Goal: Information Seeking & Learning: Learn about a topic

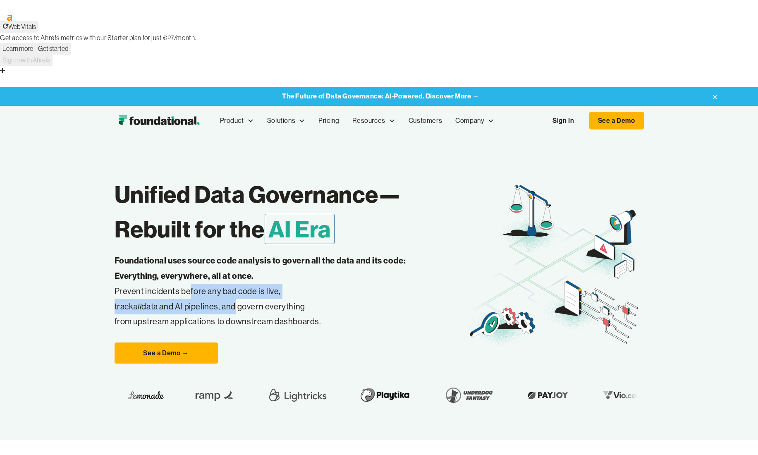
drag, startPoint x: 187, startPoint y: 220, endPoint x: 234, endPoint y: 238, distance: 50.0
click at [234, 253] on p "Foundational uses source code analysis to govern all the data and its code: Eve…" at bounding box center [274, 291] width 318 height 76
drag, startPoint x: 234, startPoint y: 238, endPoint x: 313, endPoint y: 243, distance: 79.5
click at [313, 253] on p "Foundational uses source code analysis to govern all the data and its code: Eve…" at bounding box center [274, 291] width 318 height 76
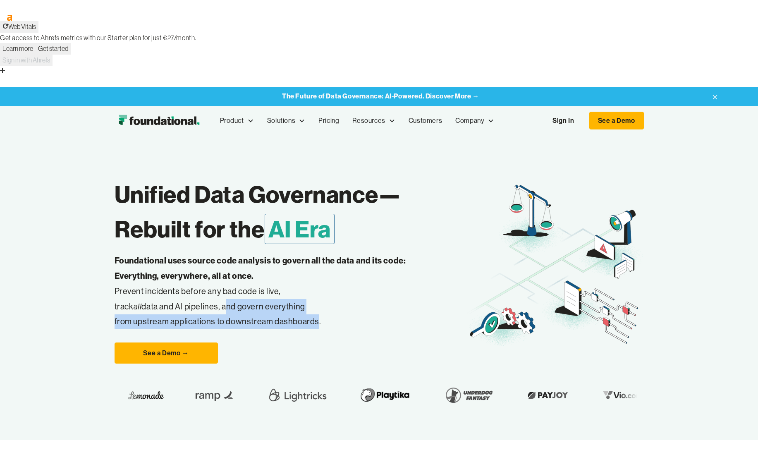
click at [313, 253] on p "Foundational uses source code analysis to govern all the data and its code: Eve…" at bounding box center [274, 291] width 318 height 76
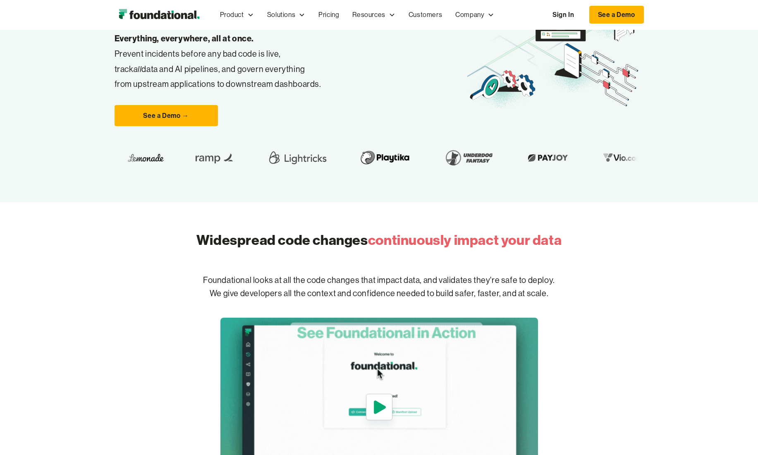
scroll to position [241, 0]
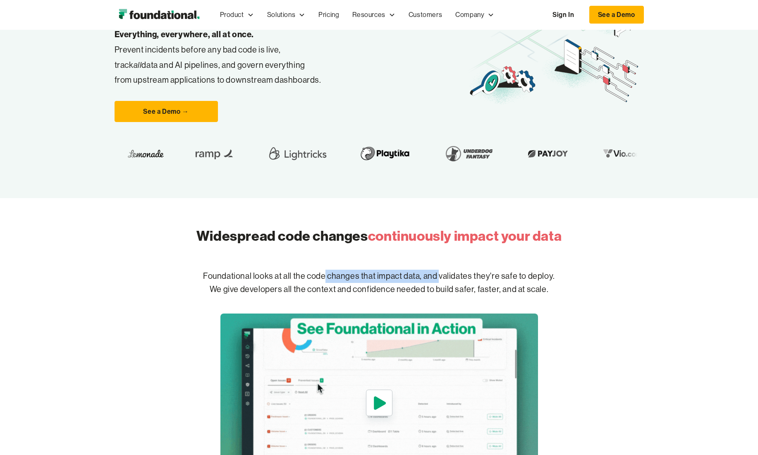
drag, startPoint x: 324, startPoint y: 207, endPoint x: 443, endPoint y: 212, distance: 119.6
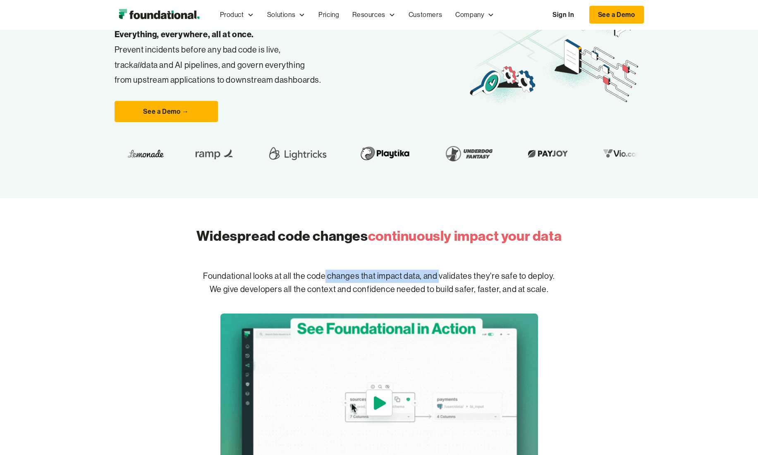
click at [443, 256] on p "Foundational looks at all the code changes that impact data, and validates they…" at bounding box center [379, 282] width 529 height 53
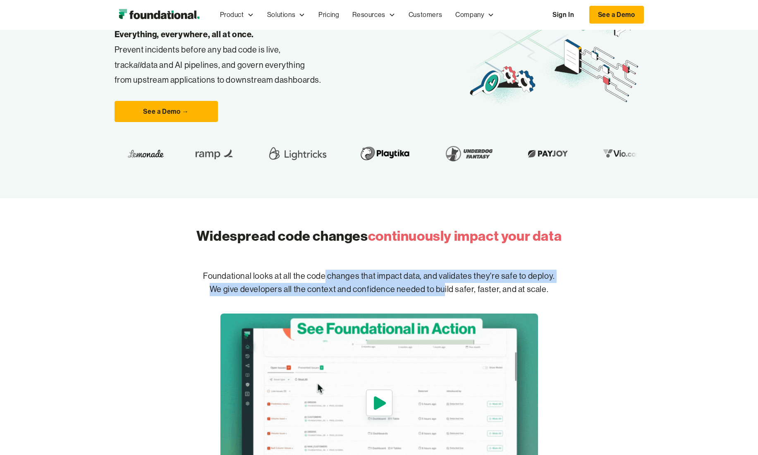
click at [443, 256] on p "Foundational looks at all the code changes that impact data, and validates they…" at bounding box center [379, 282] width 529 height 53
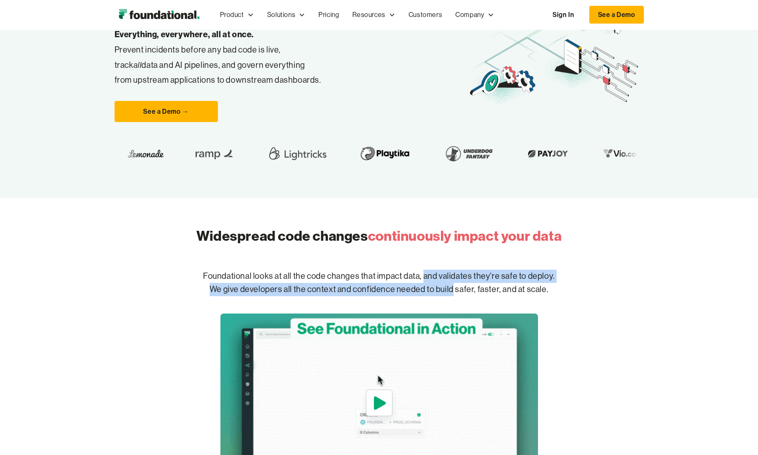
drag, startPoint x: 443, startPoint y: 212, endPoint x: 431, endPoint y: 204, distance: 14.7
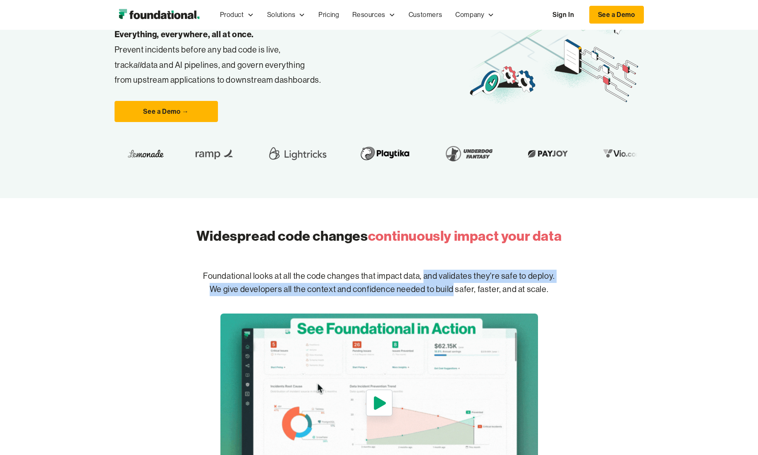
click at [431, 256] on p "Foundational looks at all the code changes that impact data, and validates they…" at bounding box center [379, 282] width 529 height 53
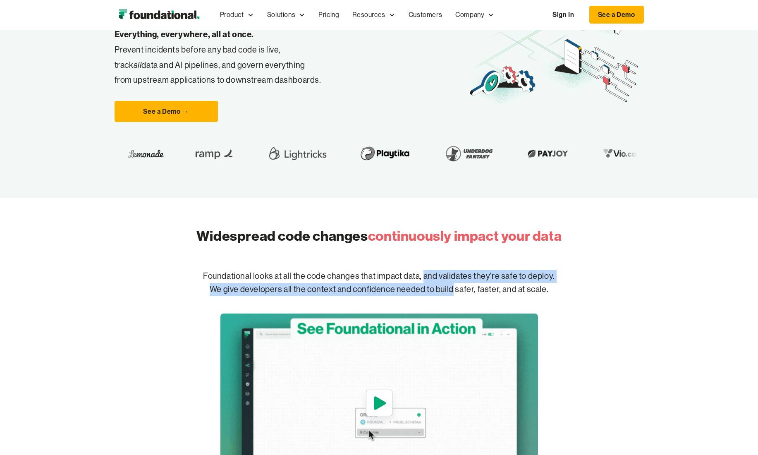
click at [431, 256] on p "Foundational looks at all the code changes that impact data, and validates they…" at bounding box center [379, 282] width 529 height 53
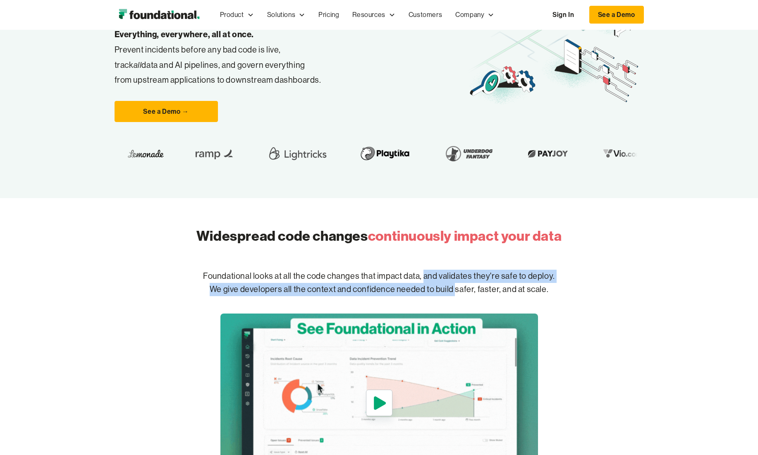
drag, startPoint x: 431, startPoint y: 204, endPoint x: 451, endPoint y: 217, distance: 24.3
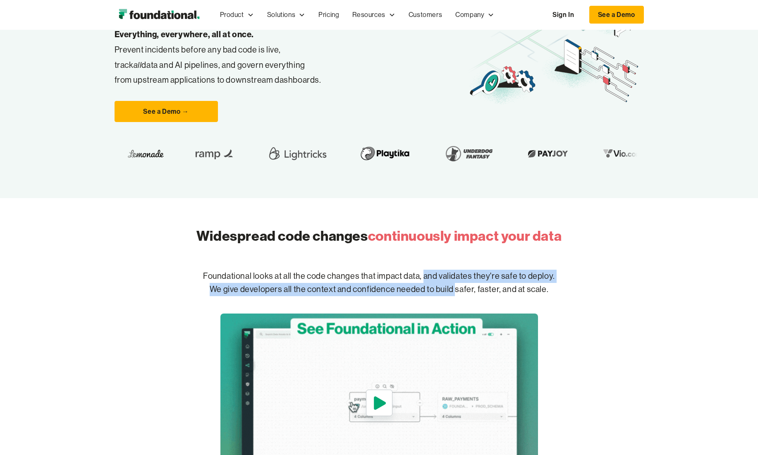
click at [451, 256] on p "Foundational looks at all the code changes that impact data, and validates they…" at bounding box center [379, 282] width 529 height 53
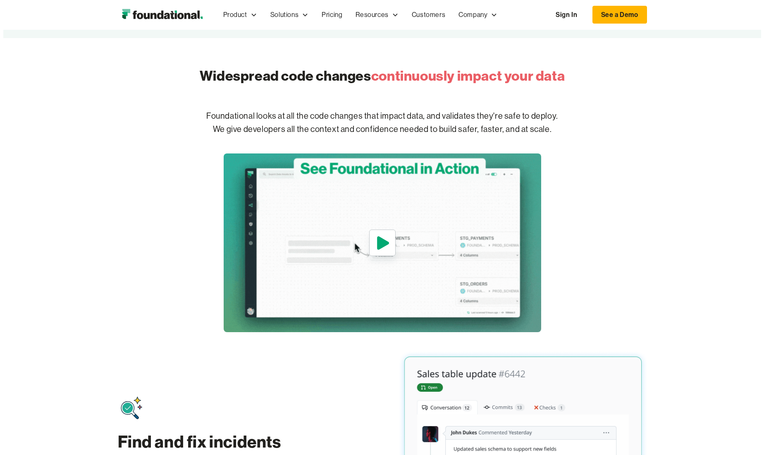
scroll to position [403, 0]
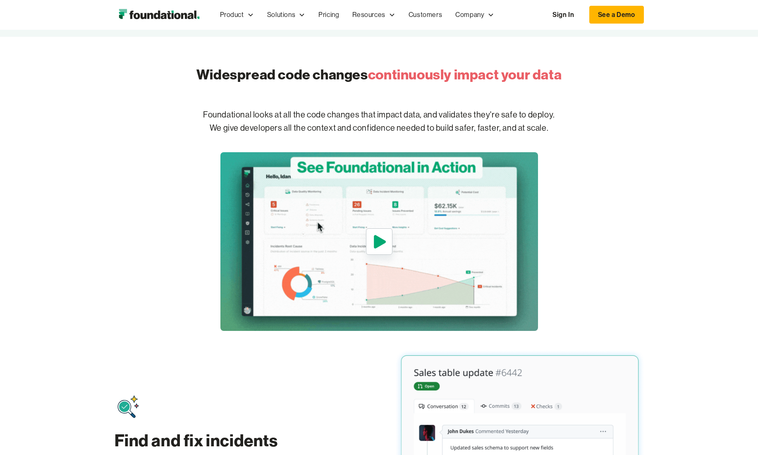
click at [516, 241] on img "open lightbox" at bounding box center [379, 241] width 318 height 179
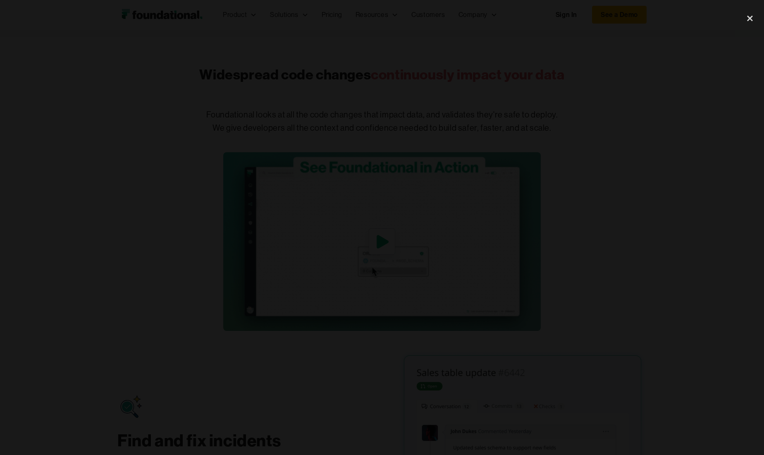
click at [162, 88] on div at bounding box center [382, 227] width 764 height 437
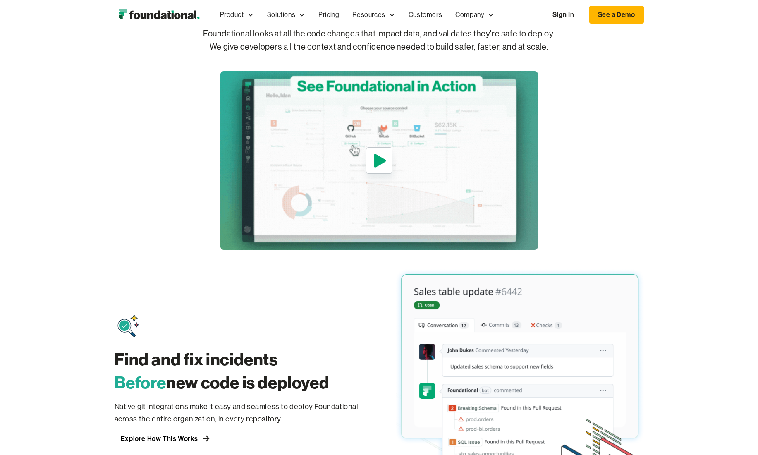
scroll to position [0, 0]
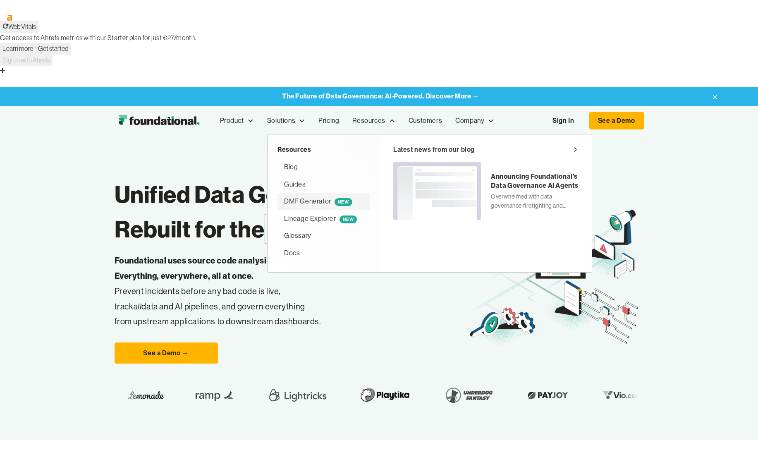
click at [321, 196] on div "DMF Generator NEW" at bounding box center [318, 201] width 68 height 11
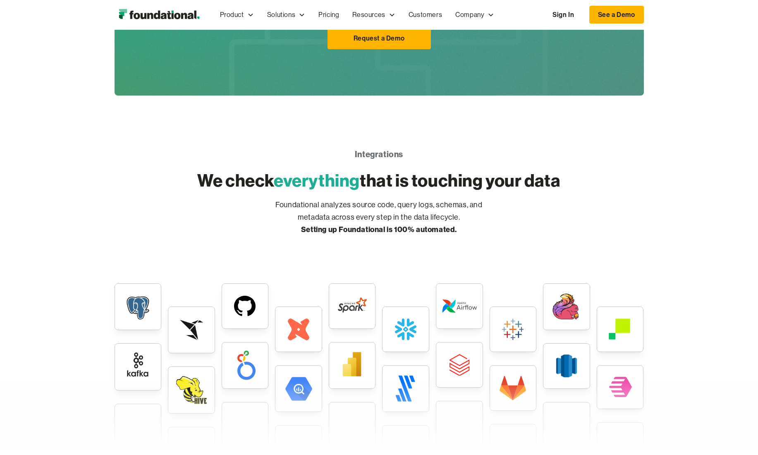
scroll to position [2011, 0]
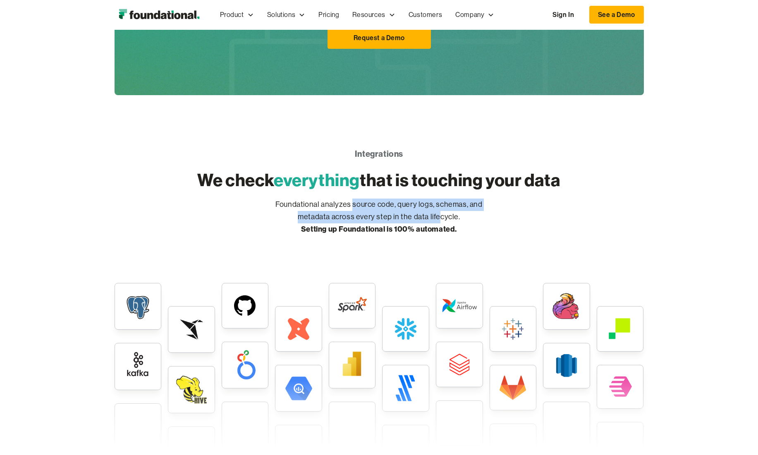
drag, startPoint x: 354, startPoint y: 134, endPoint x: 443, endPoint y: 141, distance: 89.1
click at [443, 198] on p "Foundational analyzes source code, query logs, schemas, and metadata across eve…" at bounding box center [379, 216] width 232 height 37
drag, startPoint x: 443, startPoint y: 141, endPoint x: 405, endPoint y: 128, distance: 39.7
click at [405, 198] on p "Foundational analyzes source code, query logs, schemas, and metadata across eve…" at bounding box center [379, 216] width 232 height 37
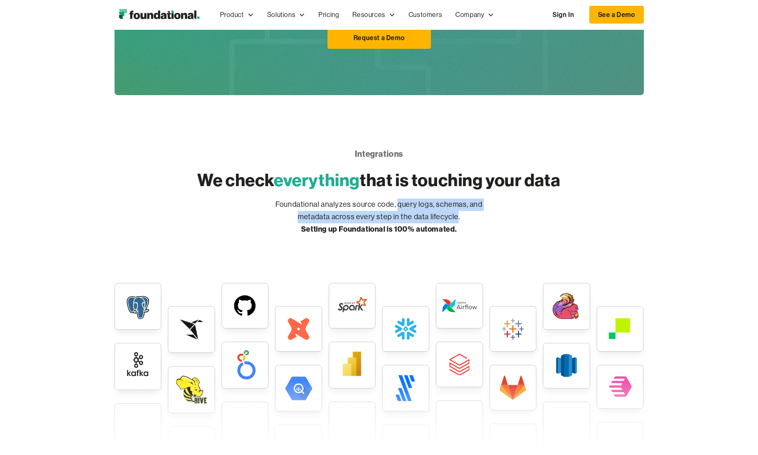
click at [405, 198] on p "Foundational analyzes source code, query logs, schemas, and metadata across eve…" at bounding box center [379, 216] width 232 height 37
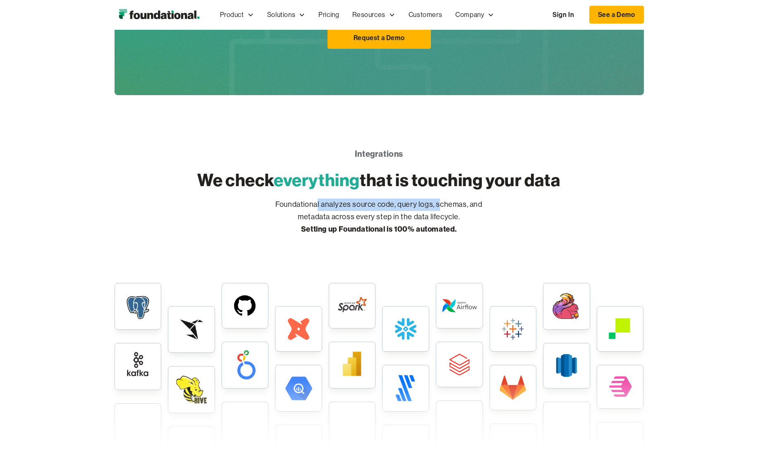
drag, startPoint x: 318, startPoint y: 129, endPoint x: 439, endPoint y: 135, distance: 121.3
click at [439, 198] on p "Foundational analyzes source code, query logs, schemas, and metadata across eve…" at bounding box center [379, 216] width 232 height 37
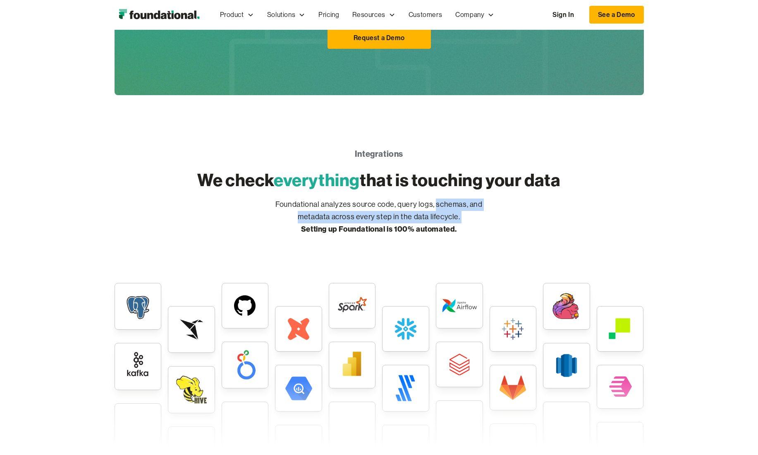
drag, startPoint x: 439, startPoint y: 135, endPoint x: 467, endPoint y: 144, distance: 28.6
click at [467, 198] on p "Foundational analyzes source code, query logs, schemas, and metadata across eve…" at bounding box center [379, 216] width 232 height 37
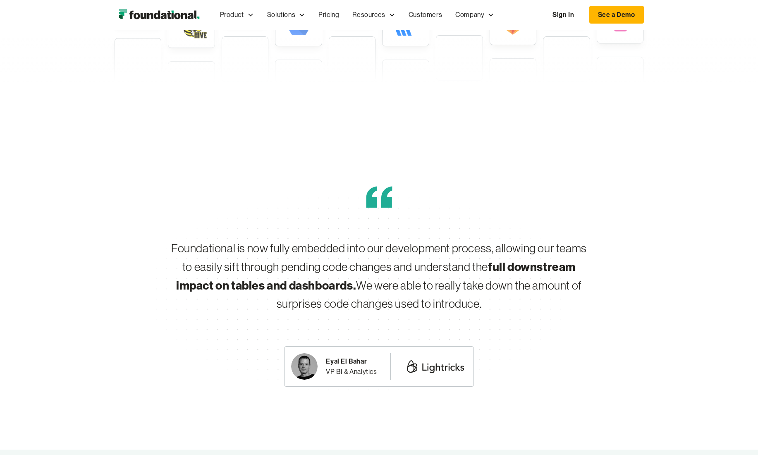
scroll to position [2378, 0]
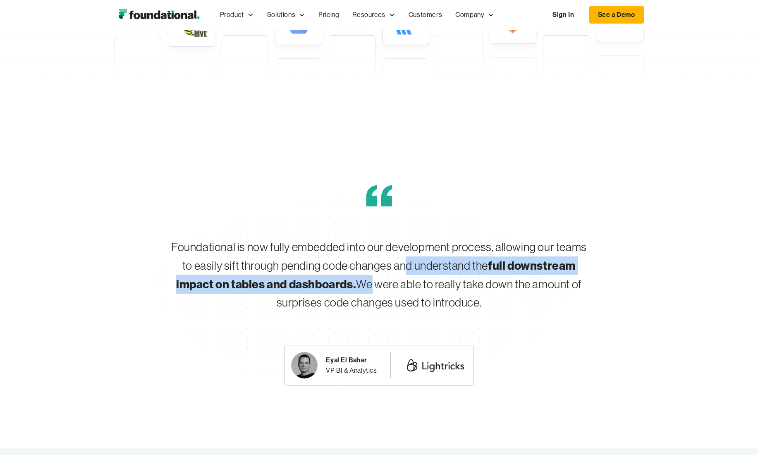
drag, startPoint x: 404, startPoint y: 188, endPoint x: 359, endPoint y: 222, distance: 56.1
click at [359, 238] on div "Foundational is now fully embedded into our development process, allowing our t…" at bounding box center [378, 275] width 423 height 74
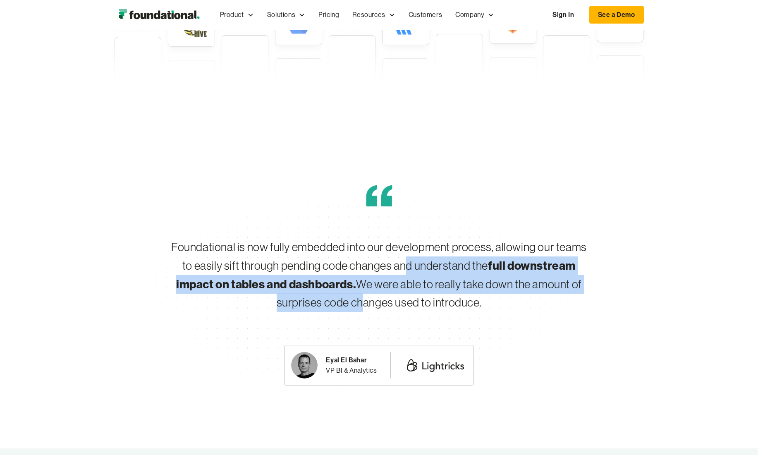
click at [359, 238] on div "Foundational is now fully embedded into our development process, allowing our t…" at bounding box center [378, 275] width 423 height 74
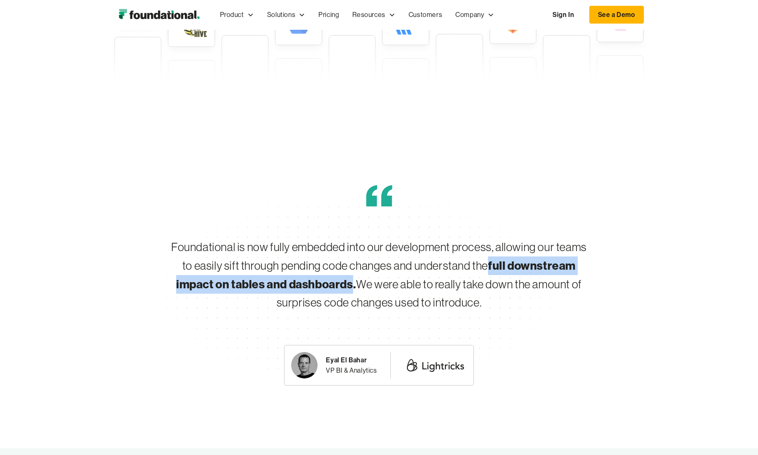
drag, startPoint x: 354, startPoint y: 212, endPoint x: 485, endPoint y: 196, distance: 132.0
click at [485, 238] on div "Foundational is now fully embedded into our development process, allowing our t…" at bounding box center [378, 275] width 423 height 74
copy div "full downstream impact on tables and dashboards"
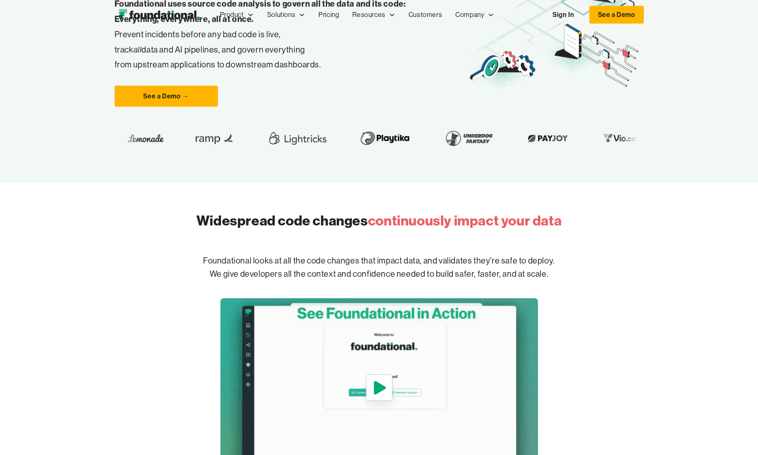
scroll to position [0, 0]
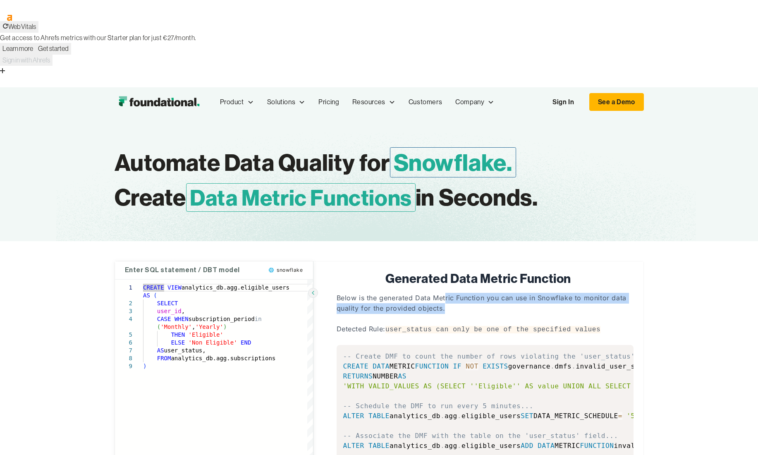
drag, startPoint x: 445, startPoint y: 228, endPoint x: 462, endPoint y: 240, distance: 20.5
click at [462, 293] on p "Below is the generated Data Metric Function you can use in Snowflake to monitor…" at bounding box center [485, 303] width 297 height 21
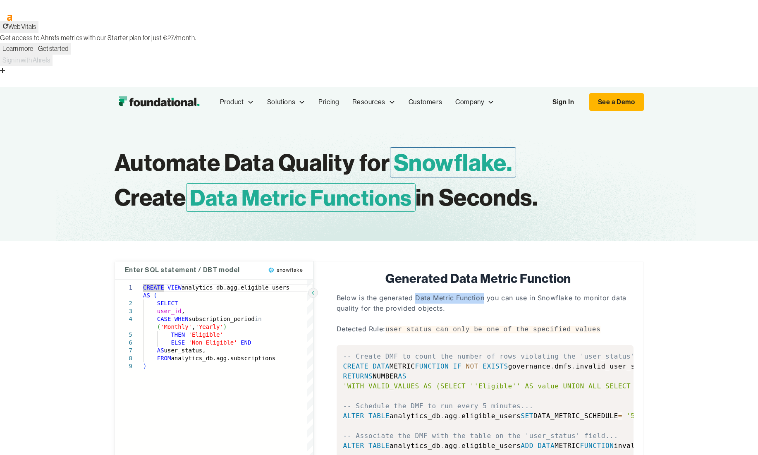
drag, startPoint x: 416, startPoint y: 226, endPoint x: 484, endPoint y: 227, distance: 67.4
click at [484, 293] on p "Below is the generated Data Metric Function you can use in Snowflake to monitor…" at bounding box center [485, 303] width 297 height 21
copy p "Data Metric Function"
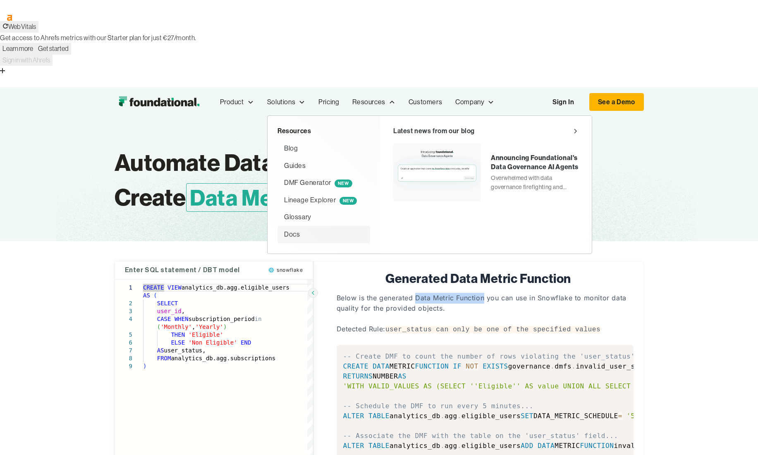
click at [321, 226] on link "Docs" at bounding box center [323, 234] width 93 height 17
click at [509, 153] on div "Announcing Foundational's Data Governance AI Agents" at bounding box center [535, 162] width 88 height 19
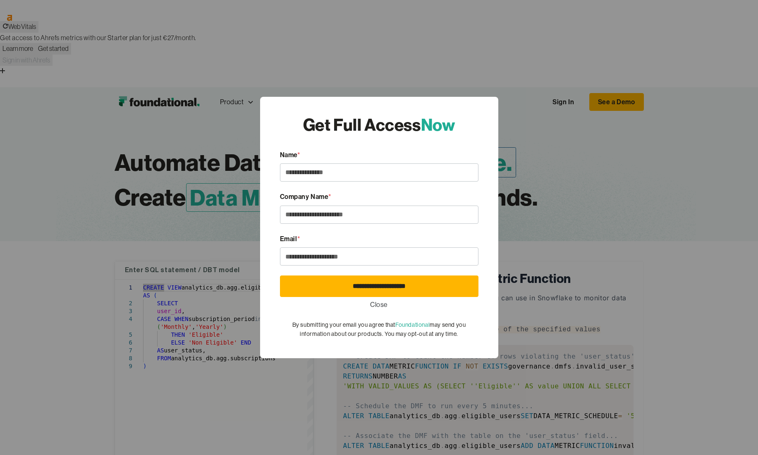
click at [546, 110] on div "**********" at bounding box center [379, 227] width 758 height 455
click at [378, 307] on link "Close" at bounding box center [379, 304] width 18 height 11
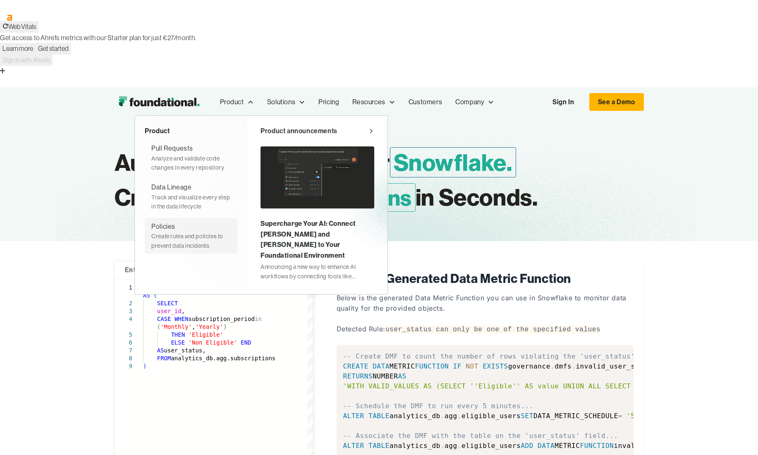
click at [208, 232] on div "Create rules and policies to prevent data incidents" at bounding box center [190, 241] width 79 height 19
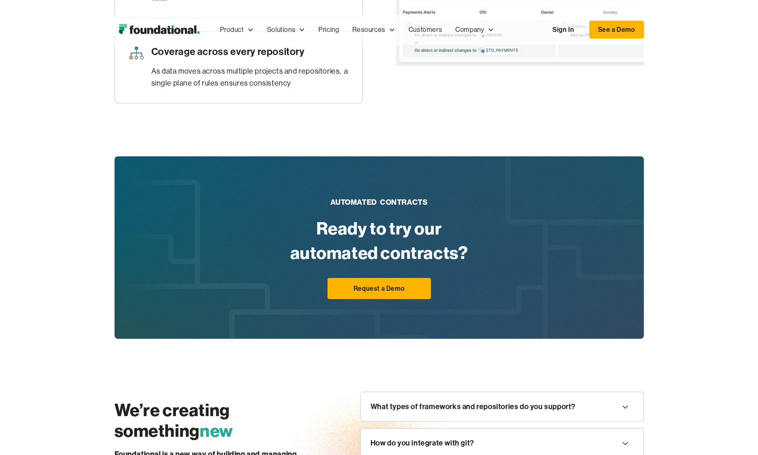
scroll to position [1186, 0]
